Goal: Information Seeking & Learning: Understand process/instructions

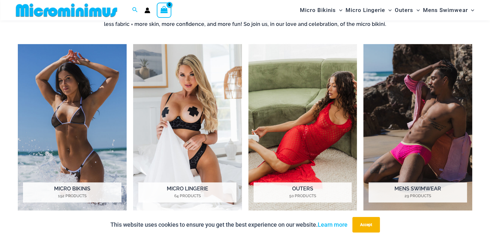
scroll to position [694, 0]
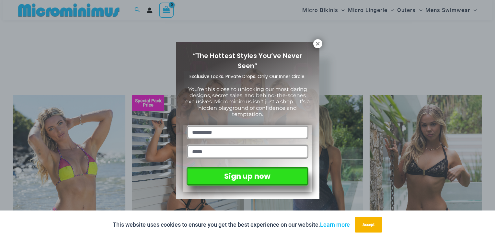
drag, startPoint x: 494, startPoint y: 56, endPoint x: 496, endPoint y: 45, distance: 11.4
click at [383, 59] on div "“The Hottest Styles You’ve Never Seen” Exclusive Looks. Private Drops. Only Our…" at bounding box center [247, 119] width 495 height 239
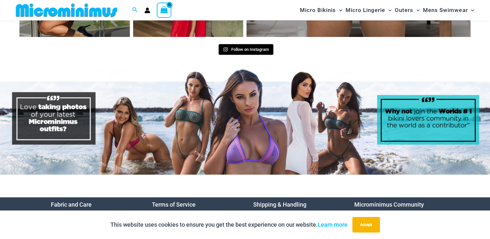
scroll to position [3068, 0]
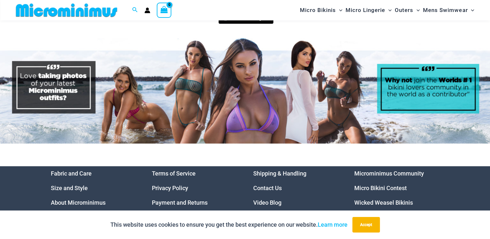
click at [275, 199] on link "Video Blog" at bounding box center [267, 202] width 28 height 7
click at [190, 170] on link "Terms of Service" at bounding box center [174, 173] width 44 height 7
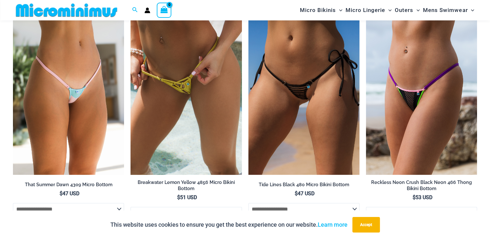
scroll to position [2062, 0]
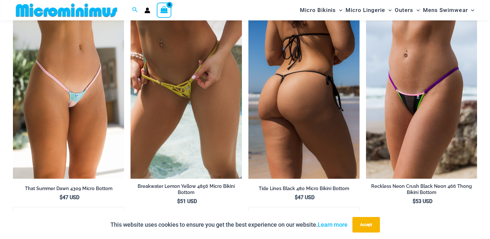
click at [324, 87] on img at bounding box center [303, 95] width 111 height 167
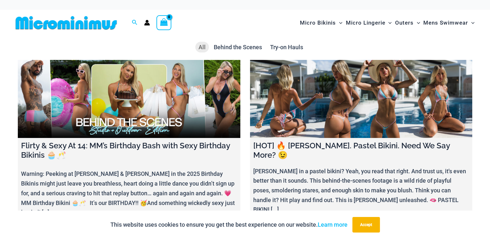
click at [443, 101] on link at bounding box center [361, 99] width 222 height 78
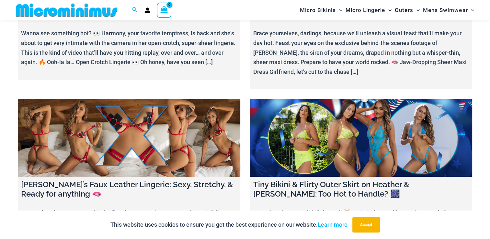
scroll to position [794, 0]
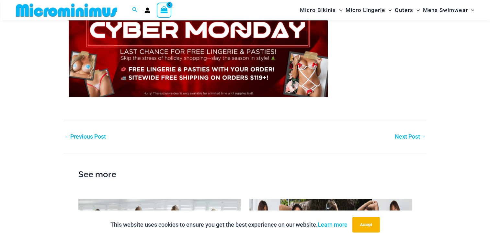
scroll to position [617, 0]
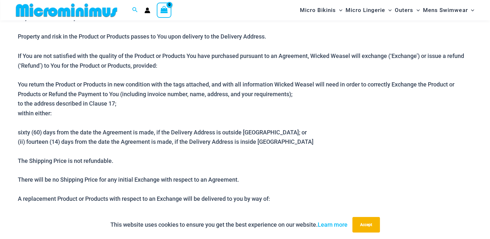
scroll to position [1183, 0]
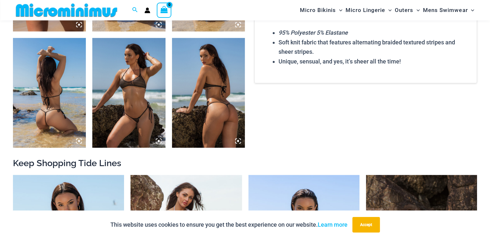
scroll to position [497, 0]
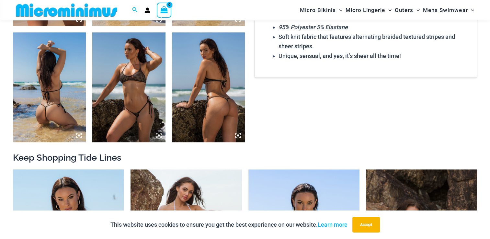
click at [205, 90] on img at bounding box center [208, 86] width 73 height 109
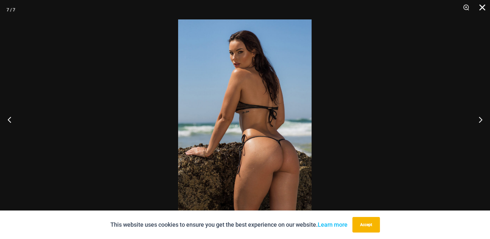
click at [484, 6] on button "Close" at bounding box center [480, 9] width 16 height 19
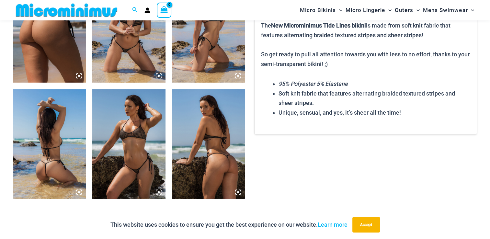
scroll to position [451, 0]
